Goal: Check status

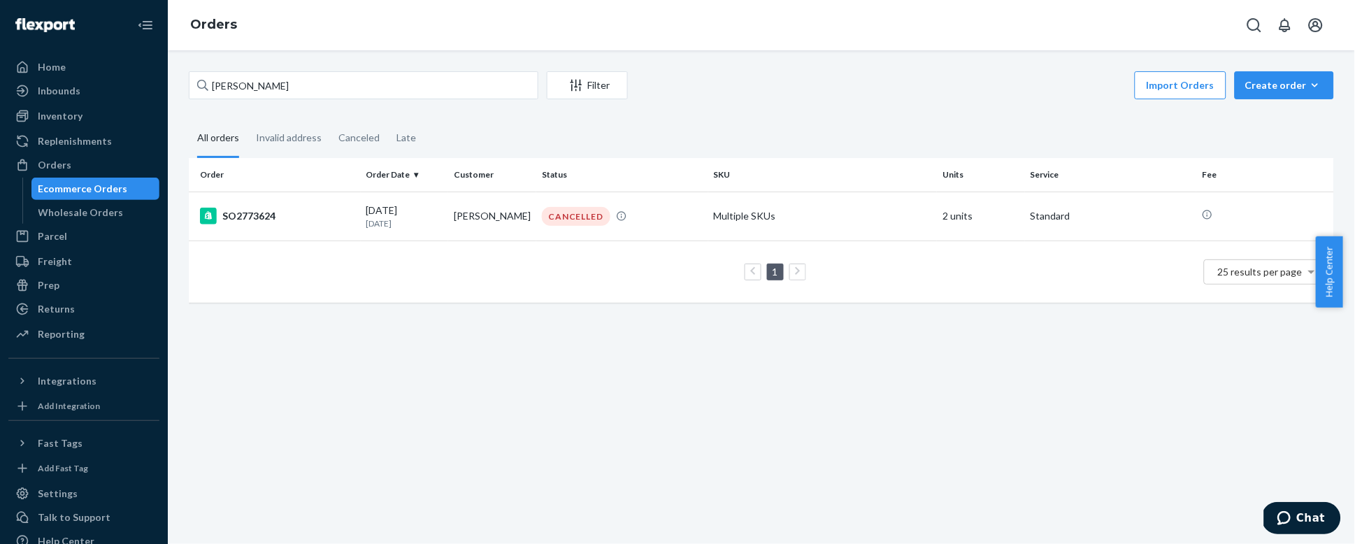
click at [234, 86] on input "[PERSON_NAME]" at bounding box center [363, 85] width 349 height 28
type input "SO2802625"
click at [264, 215] on div "SO2802625" at bounding box center [277, 216] width 155 height 17
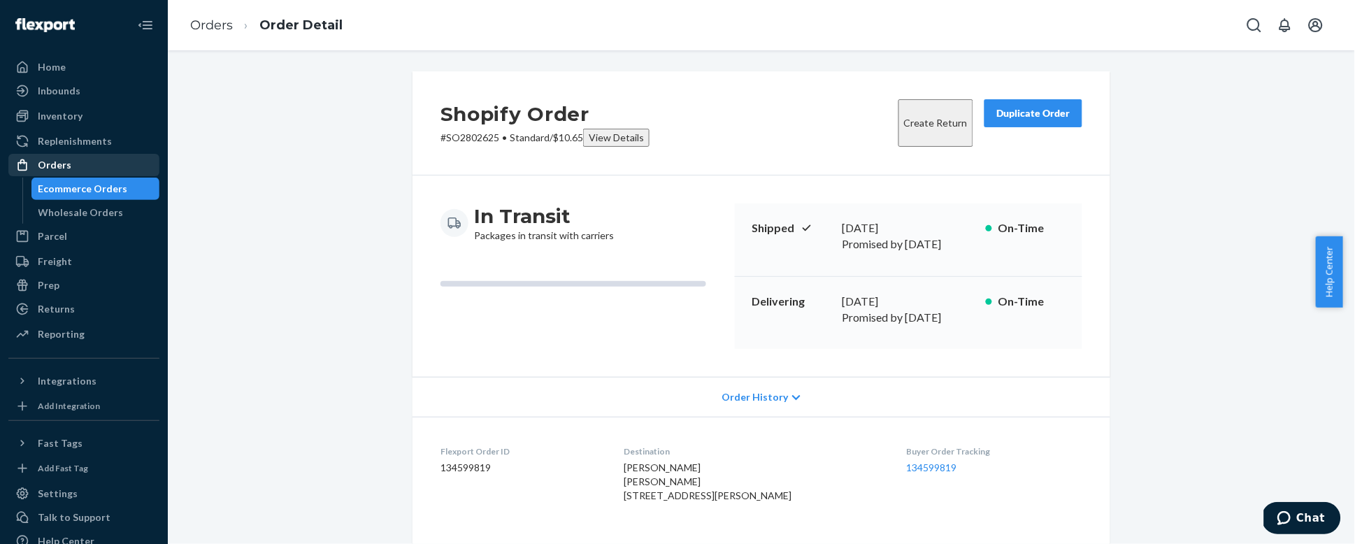
click at [57, 158] on div "Orders" at bounding box center [55, 165] width 34 height 14
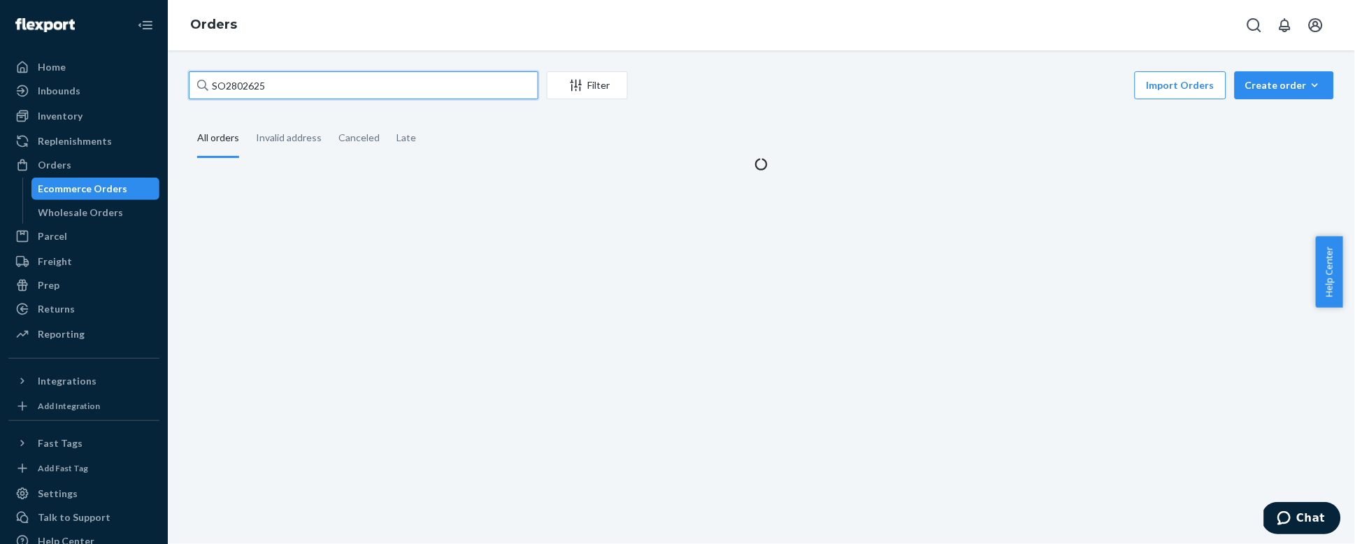
click at [306, 82] on input "SO2802625" at bounding box center [363, 85] width 349 height 28
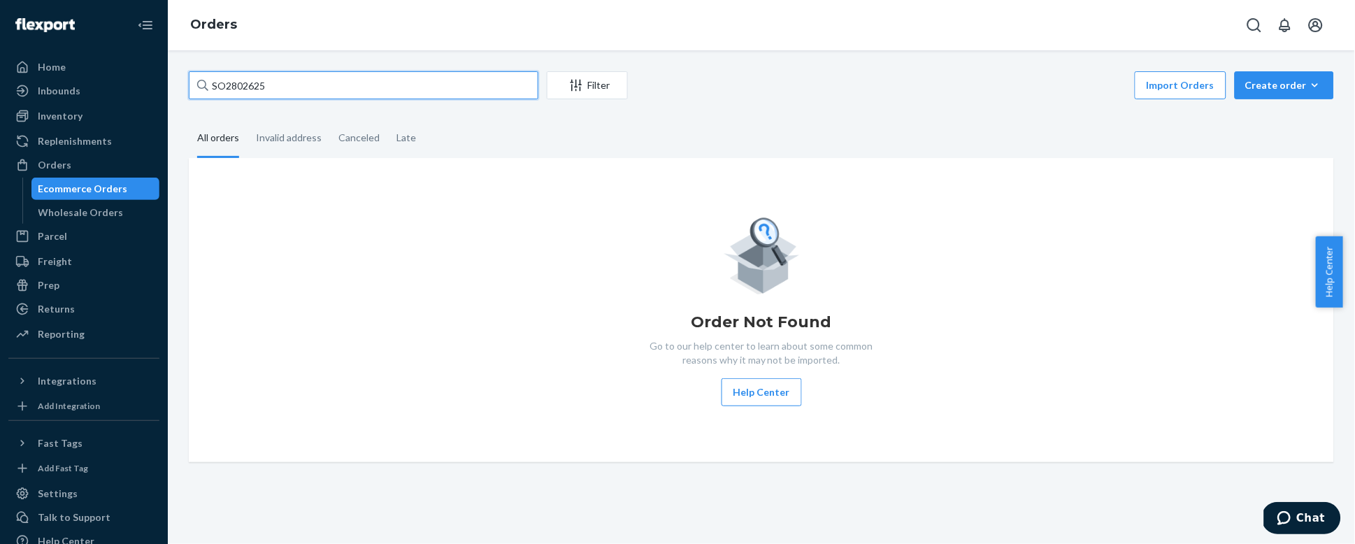
paste input "786438"
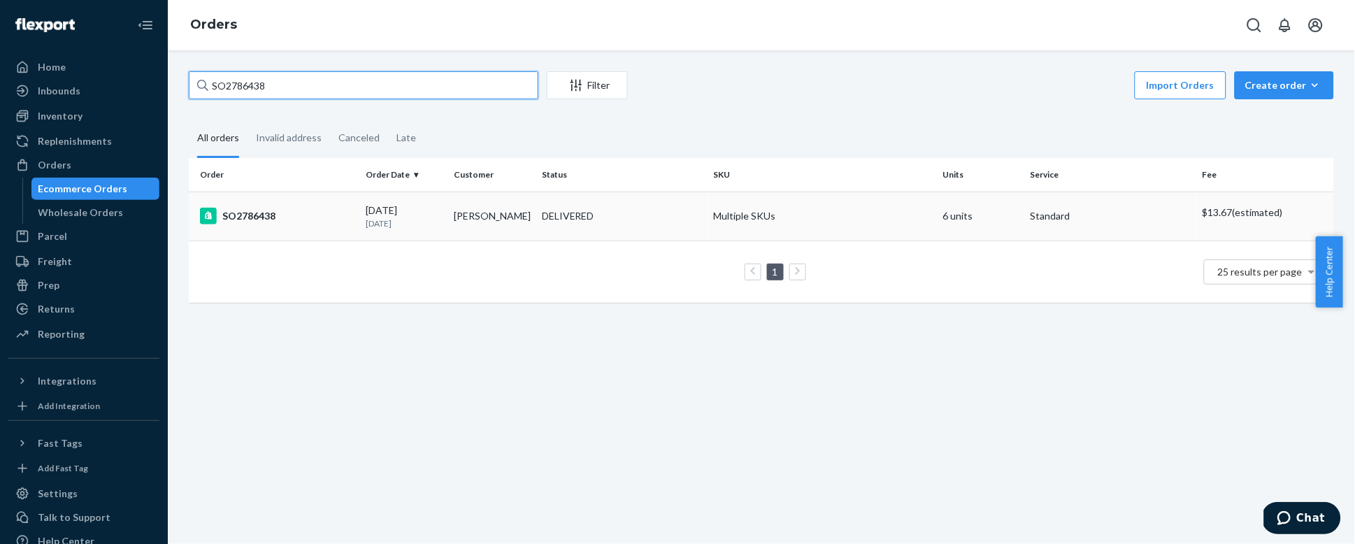
type input "SO2786438"
click at [274, 212] on div "SO2786438" at bounding box center [277, 216] width 155 height 17
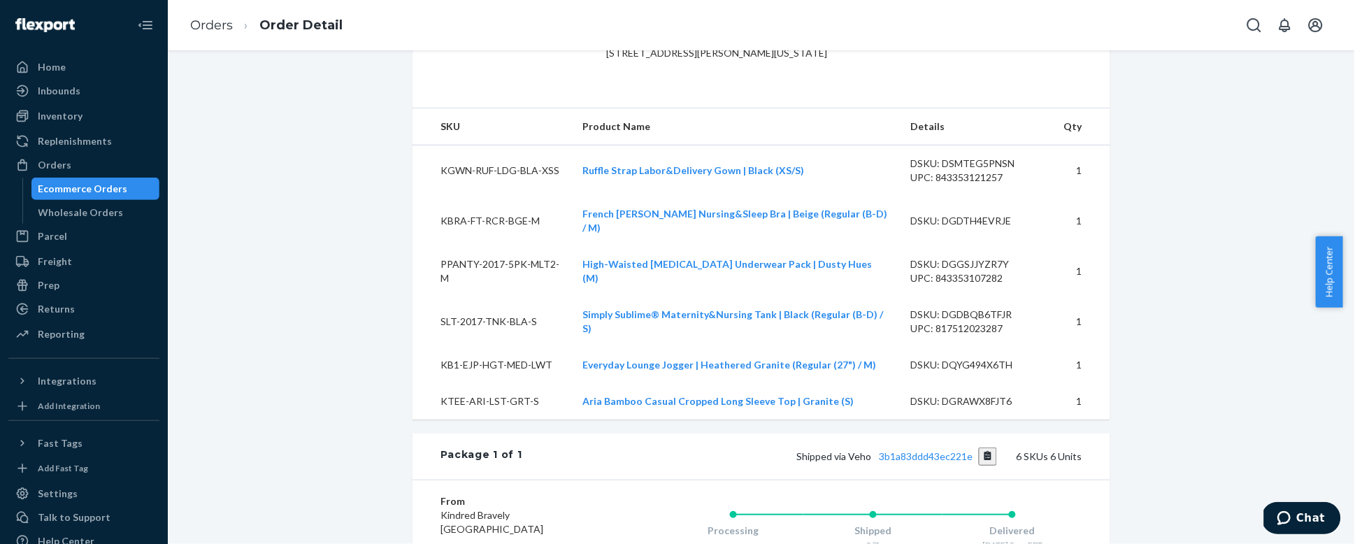
scroll to position [464, 0]
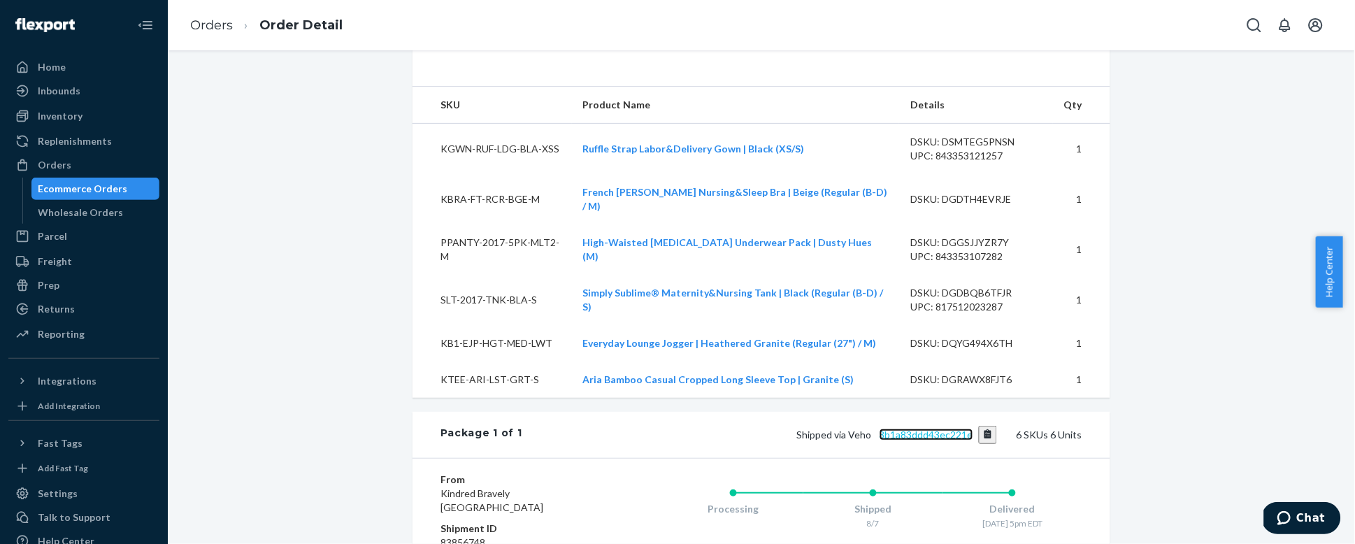
click at [933, 438] on link "3b1a83ddd43ec221e" at bounding box center [926, 434] width 94 height 12
